Goal: Find specific page/section: Find specific page/section

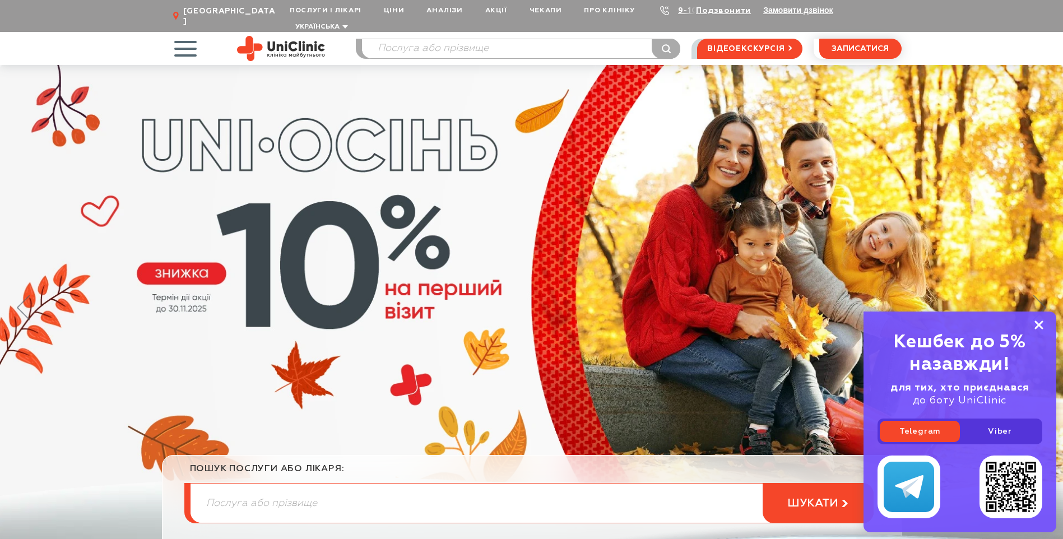
click at [1040, 326] on rect at bounding box center [1038, 325] width 9 height 9
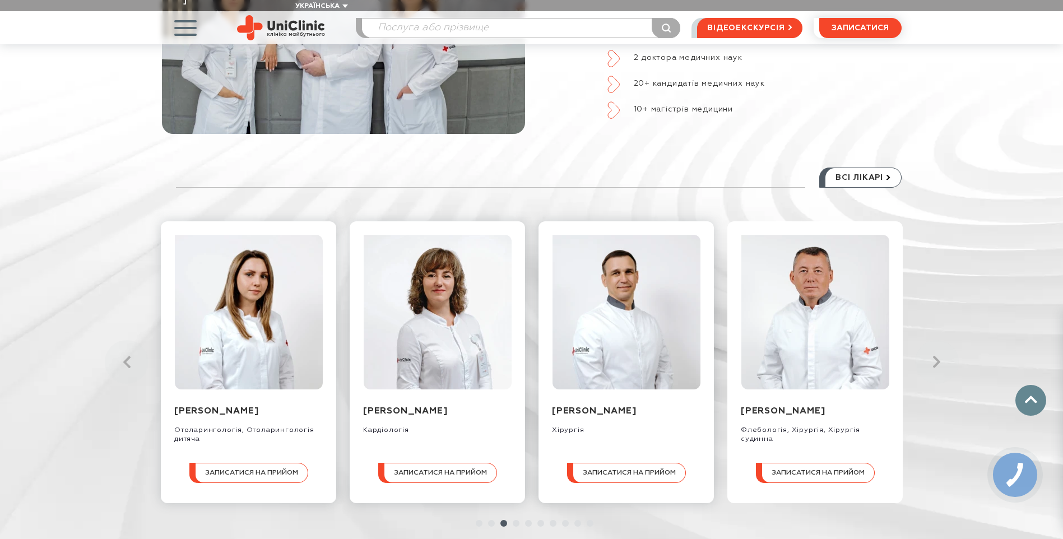
scroll to position [1233, 0]
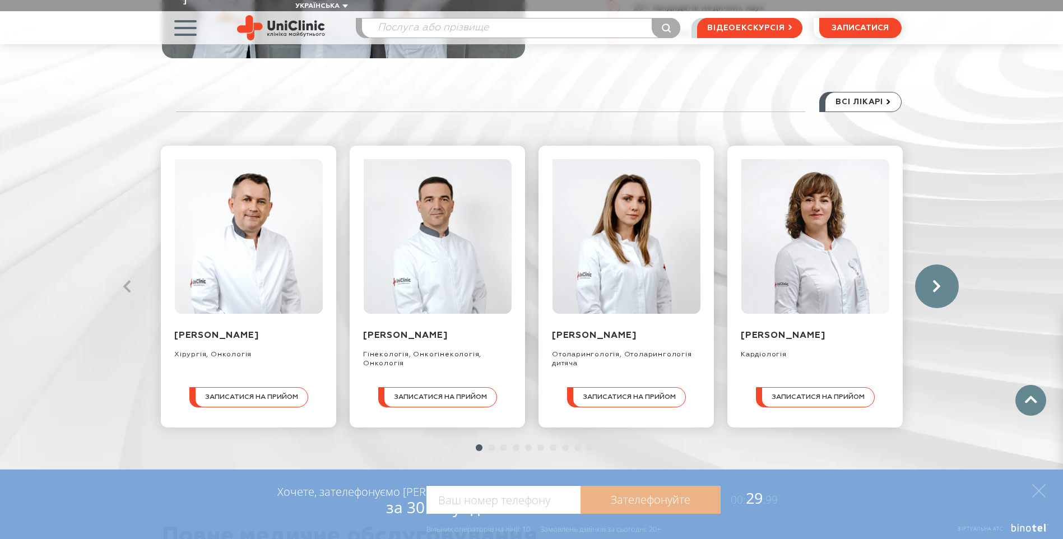
click at [941, 264] on link at bounding box center [937, 286] width 44 height 44
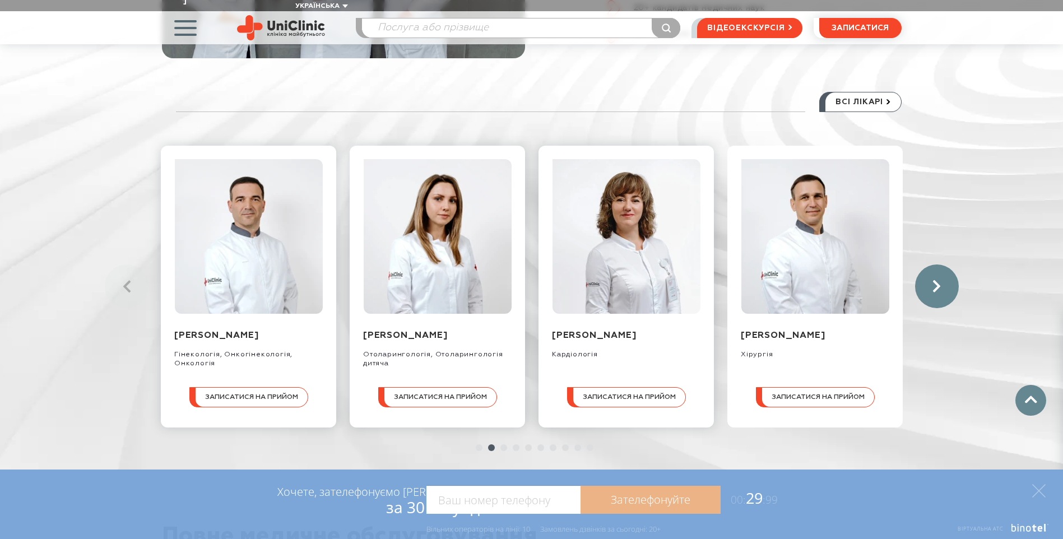
click at [941, 264] on link at bounding box center [937, 286] width 44 height 44
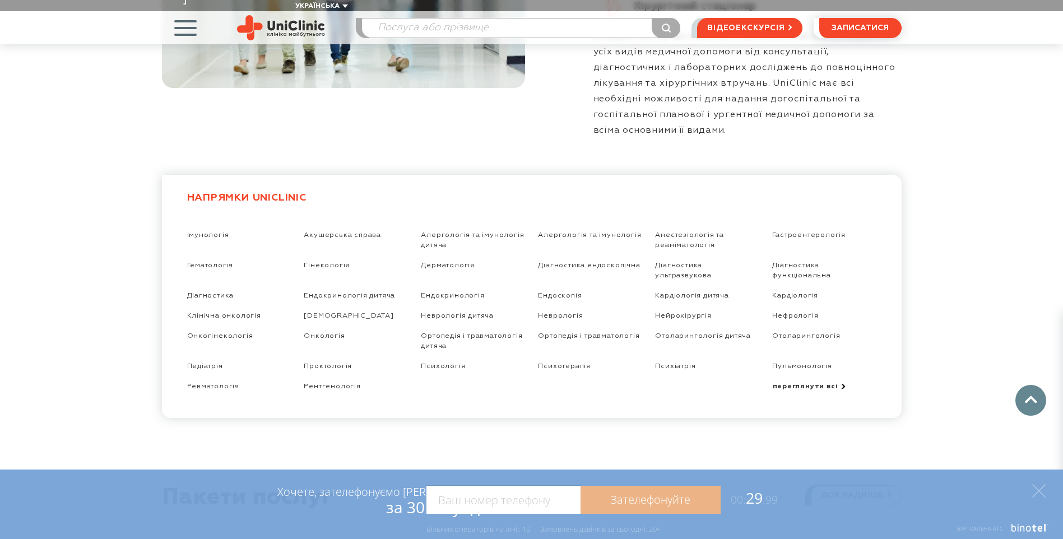
scroll to position [1961, 0]
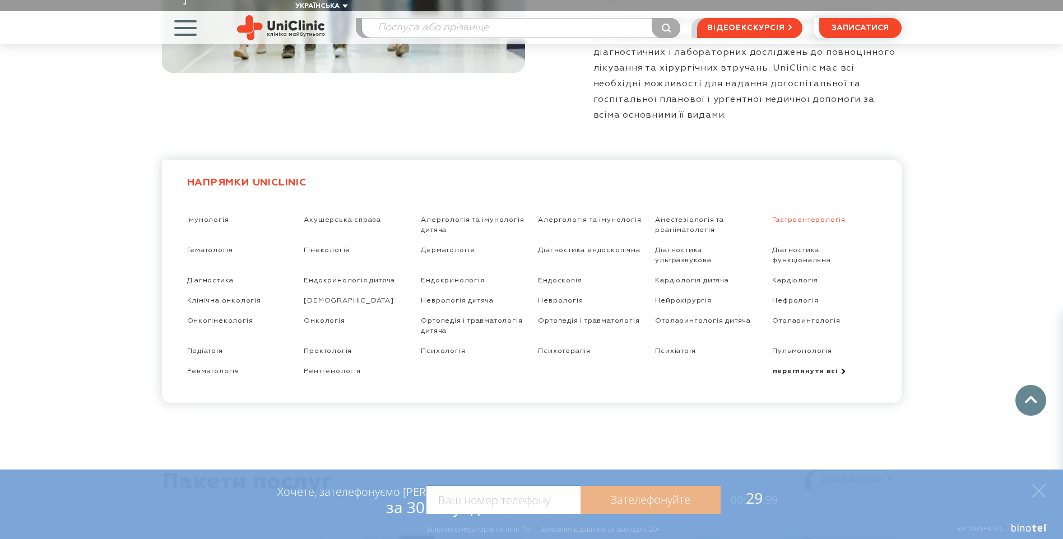
click at [811, 216] on link "Гастроентерологія" at bounding box center [808, 219] width 73 height 7
click at [593, 247] on link "Діагностика ендоскопічна" at bounding box center [589, 250] width 102 height 7
click at [672, 247] on link "Діагностика ультразвукова" at bounding box center [683, 255] width 56 height 17
click at [801, 216] on link "Гастроентерологія" at bounding box center [808, 219] width 73 height 7
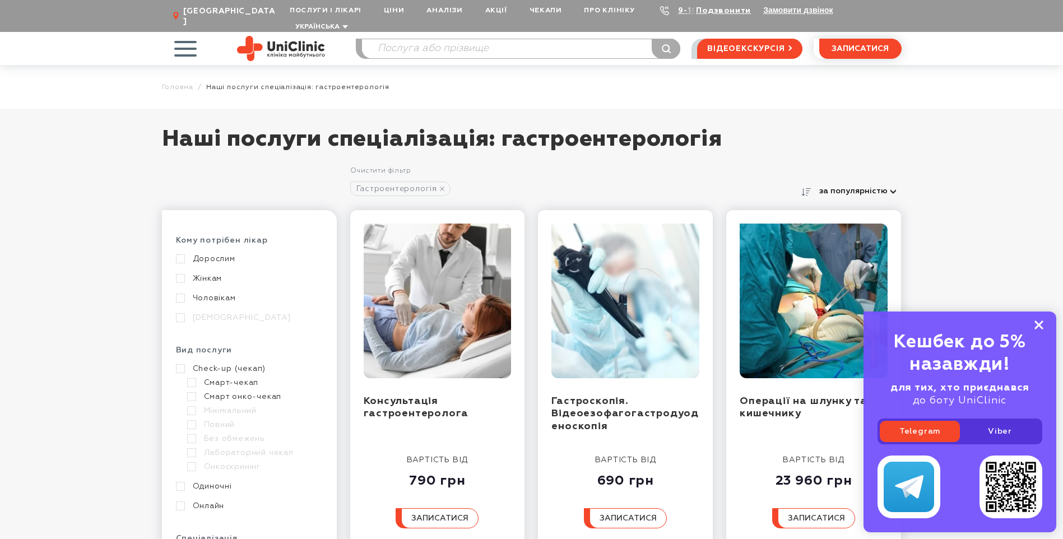
click at [1041, 327] on rect at bounding box center [1038, 325] width 9 height 9
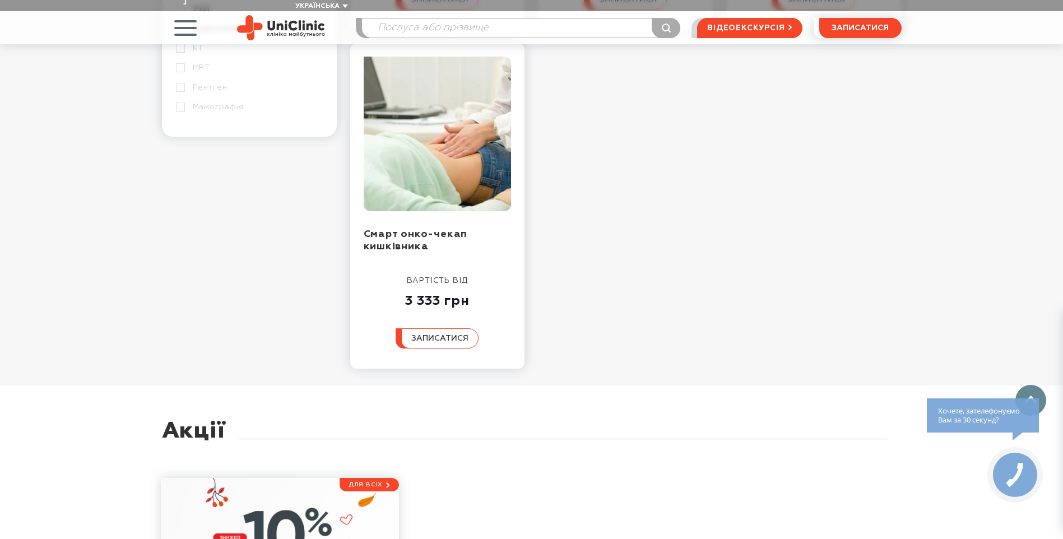
scroll to position [849, 0]
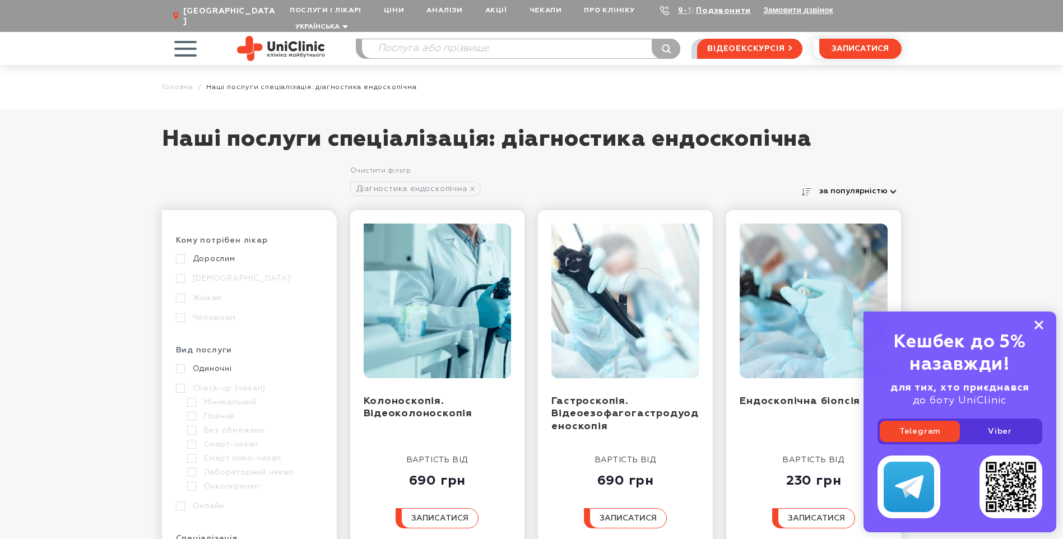
click at [1041, 321] on icon at bounding box center [1038, 326] width 9 height 10
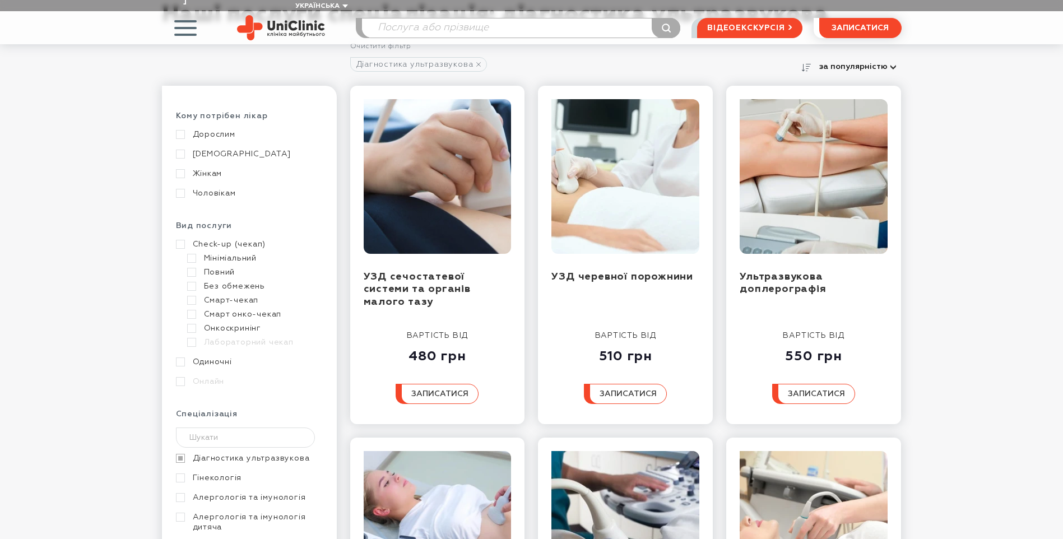
scroll to position [168, 0]
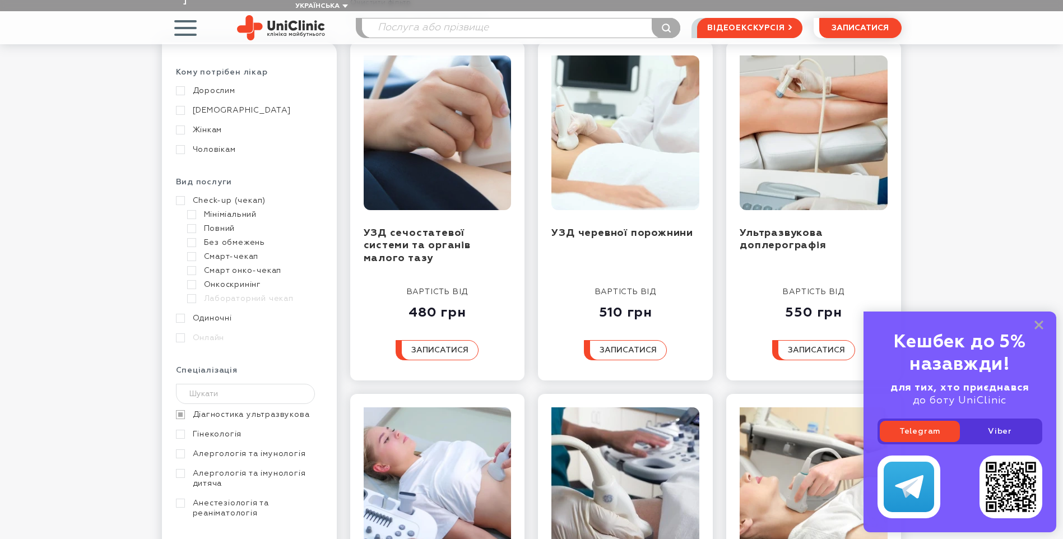
click at [1044, 322] on div "Кешбек до 5% назавжди! для тих, хто приєднався до боту UniClinic Telegram Viber" at bounding box center [959, 422] width 193 height 221
click at [1039, 325] on rect at bounding box center [1038, 325] width 9 height 9
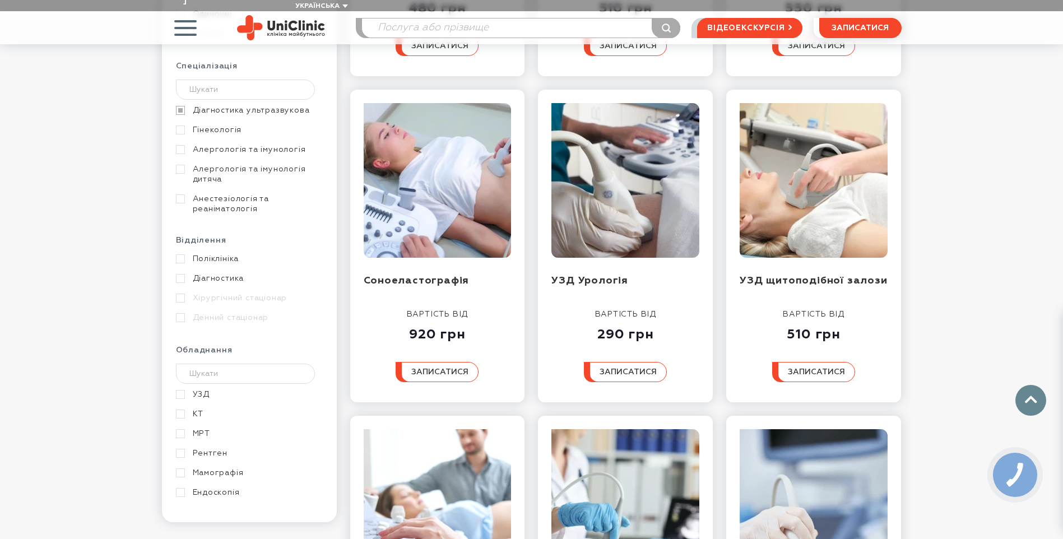
scroll to position [224, 0]
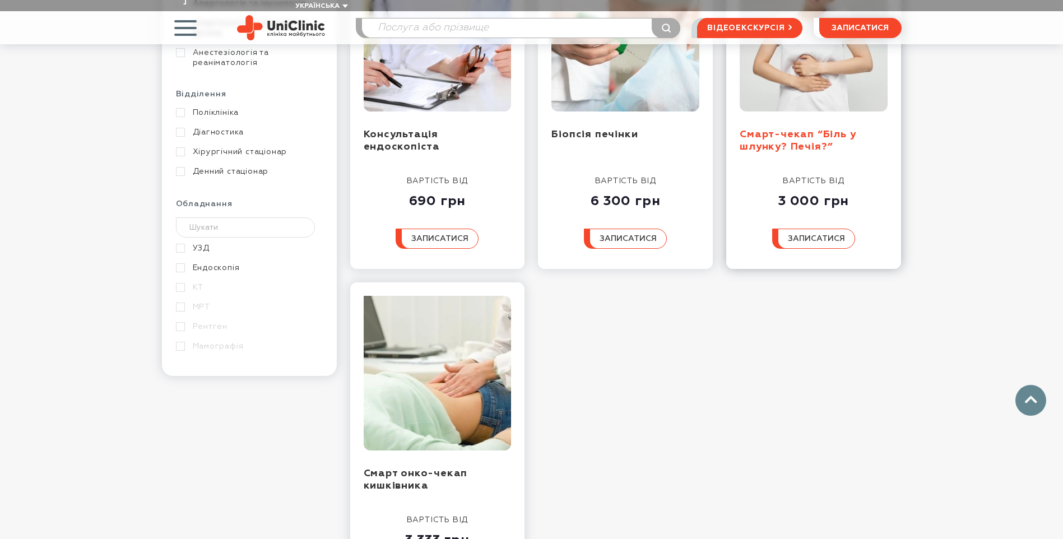
scroll to position [560, 0]
